Goal: Information Seeking & Learning: Learn about a topic

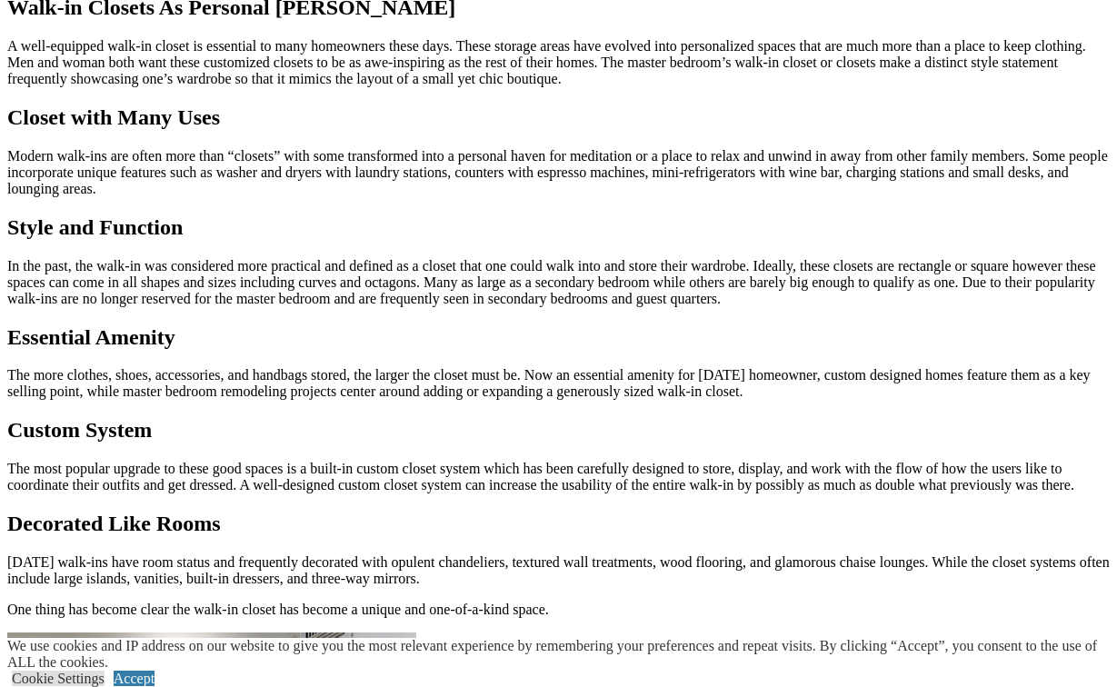
scroll to position [1741, 0]
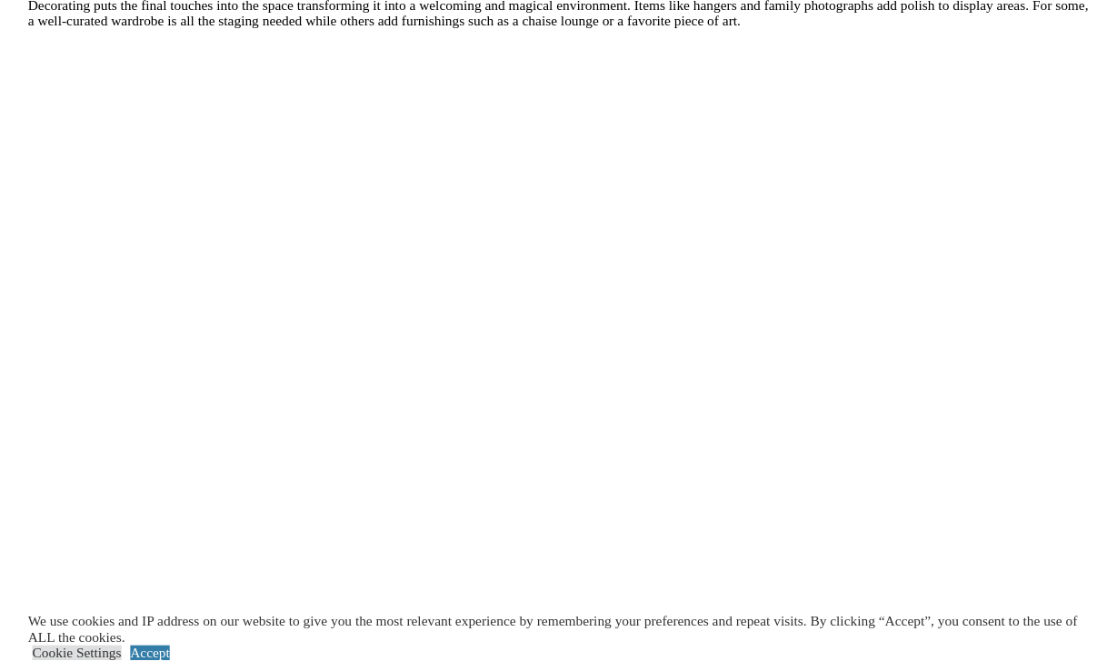
scroll to position [3166, 0]
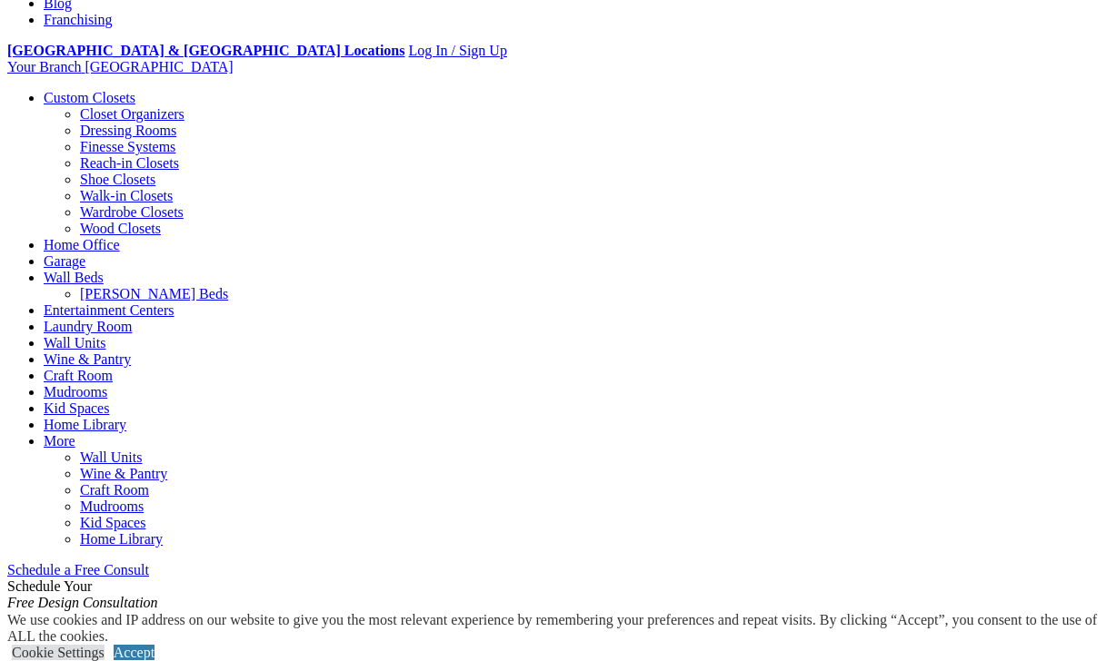
scroll to position [676, 0]
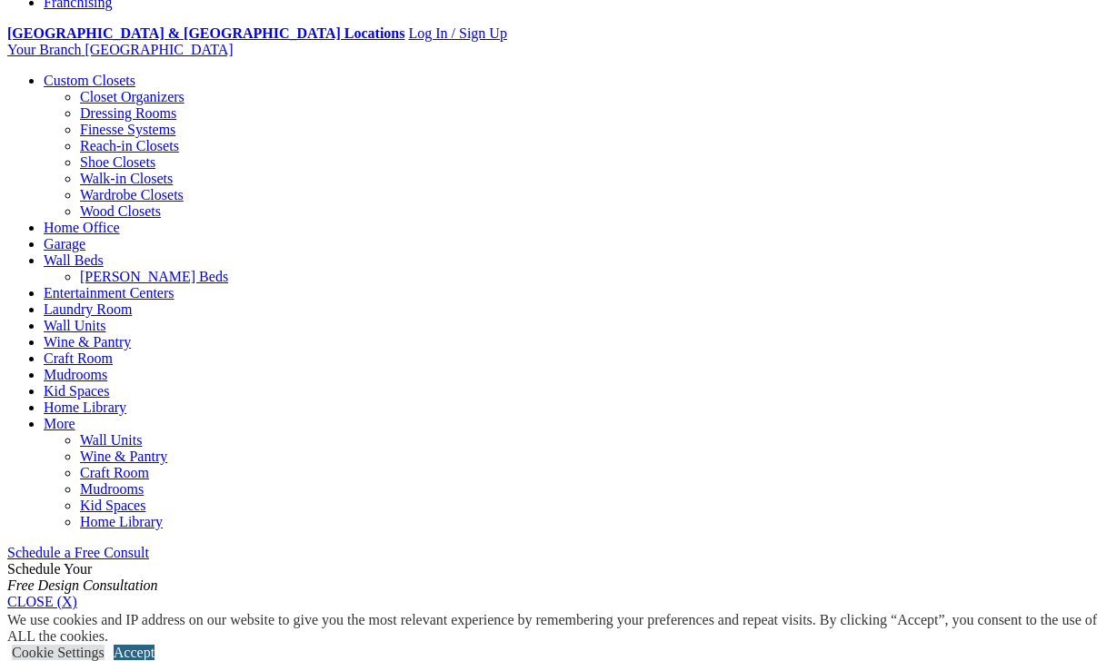
click at [154, 645] on link "Accept" at bounding box center [134, 652] width 41 height 15
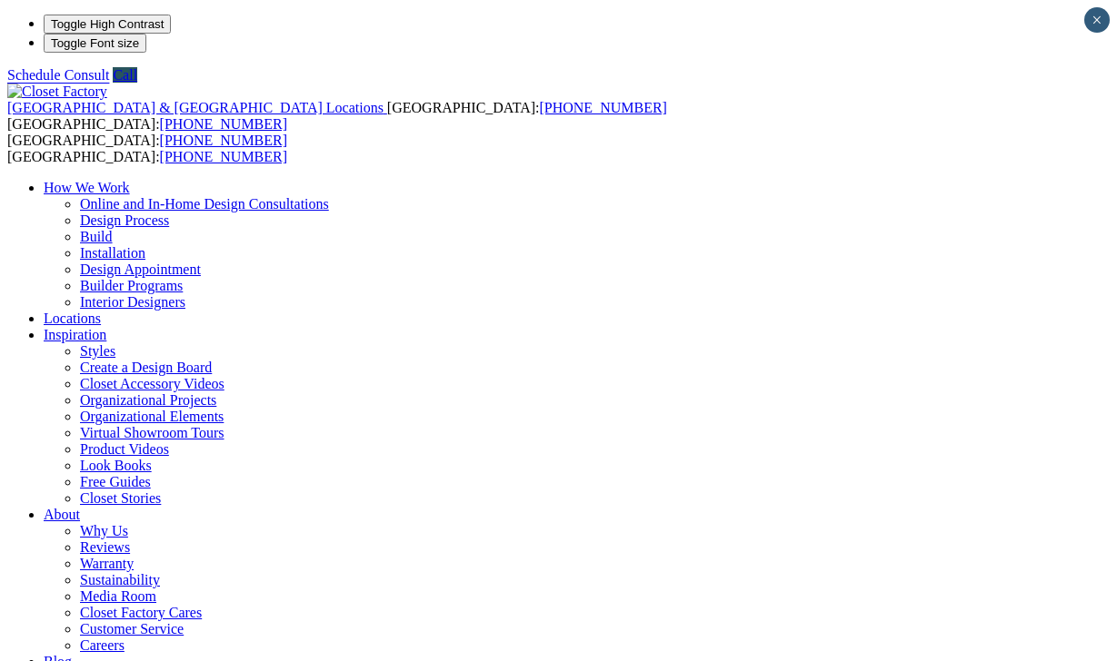
scroll to position [0, 0]
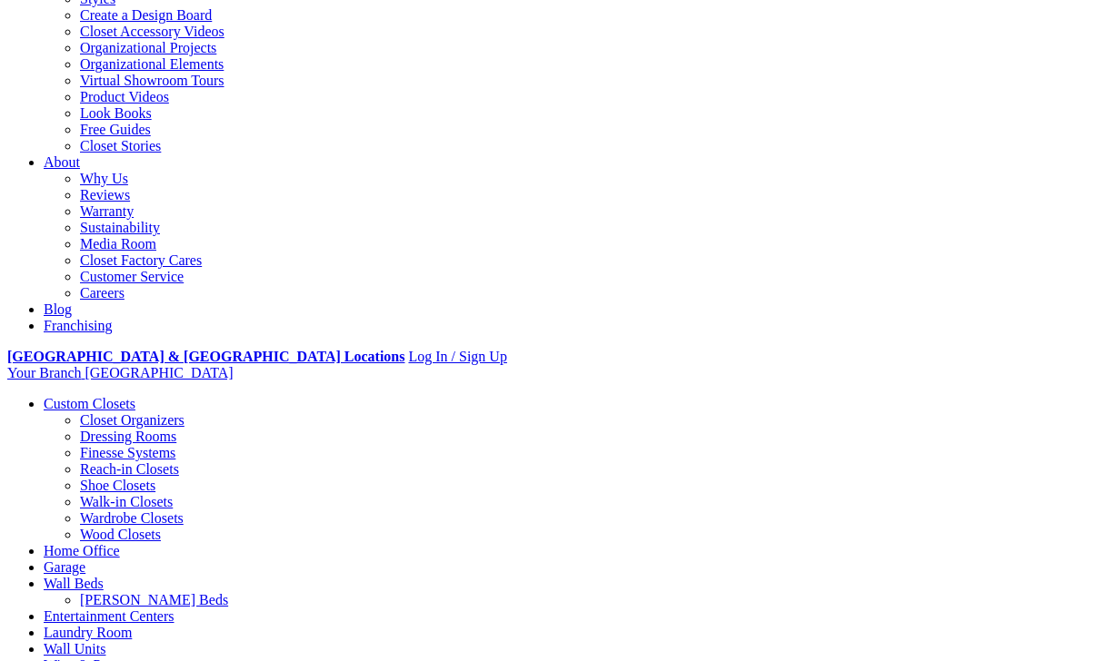
scroll to position [354, 0]
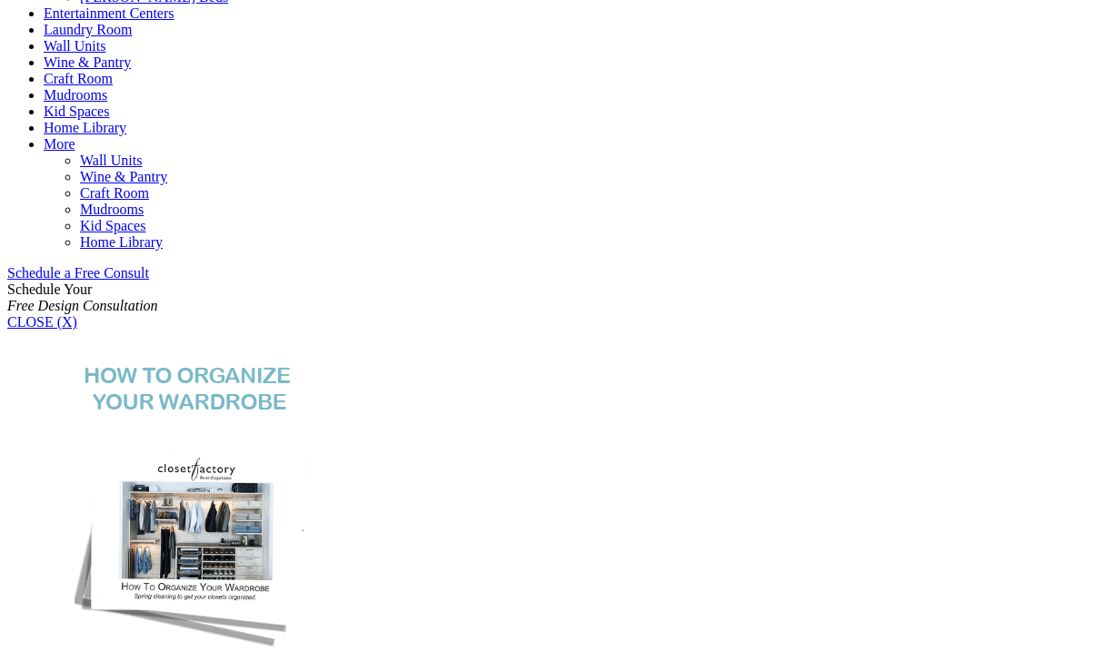
scroll to position [687, 0]
